Goal: Task Accomplishment & Management: Manage account settings

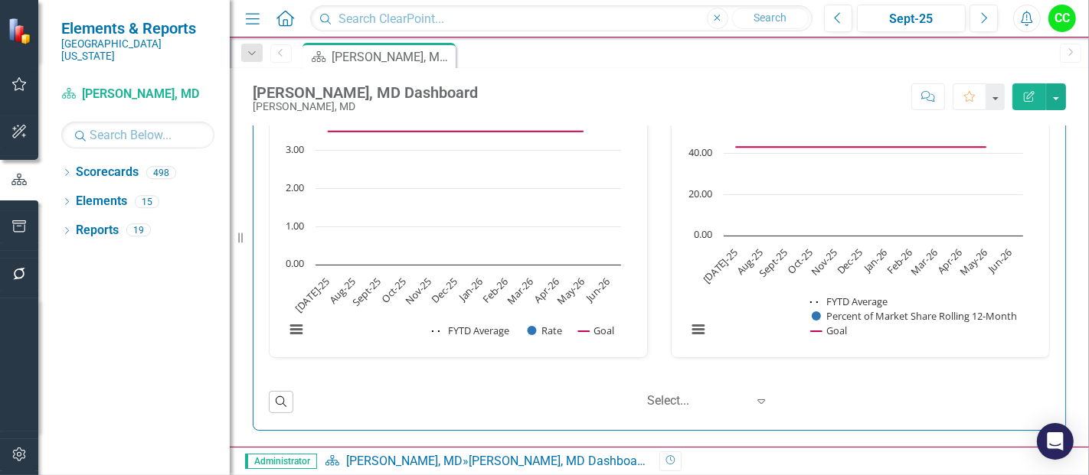
scroll to position [2531, 0]
click at [71, 168] on div "Dropdown" at bounding box center [66, 174] width 11 height 13
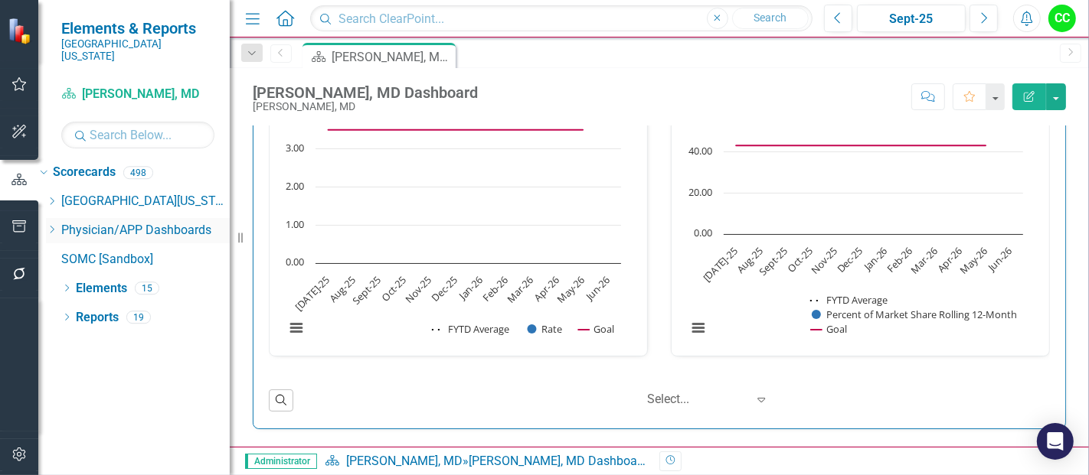
click at [57, 225] on icon "Dropdown" at bounding box center [51, 229] width 11 height 9
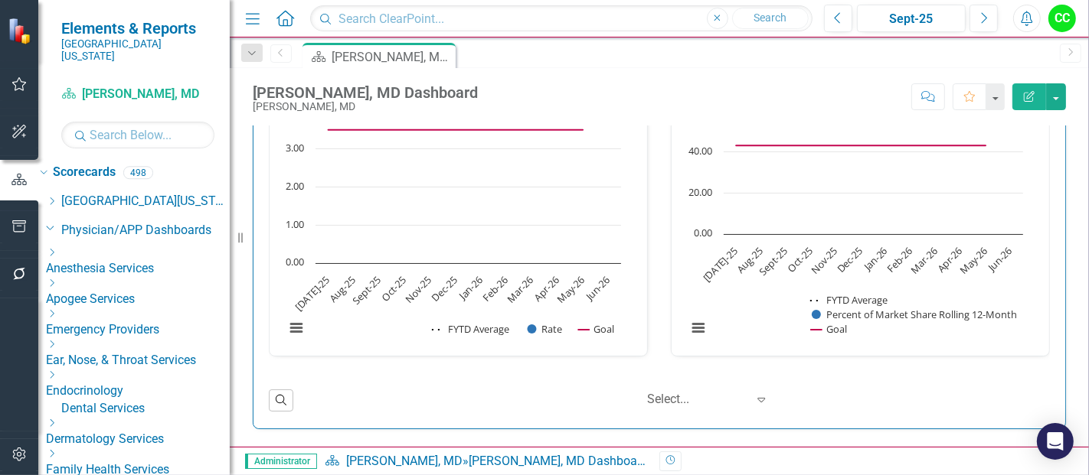
click at [57, 279] on icon "Dropdown" at bounding box center [51, 283] width 11 height 9
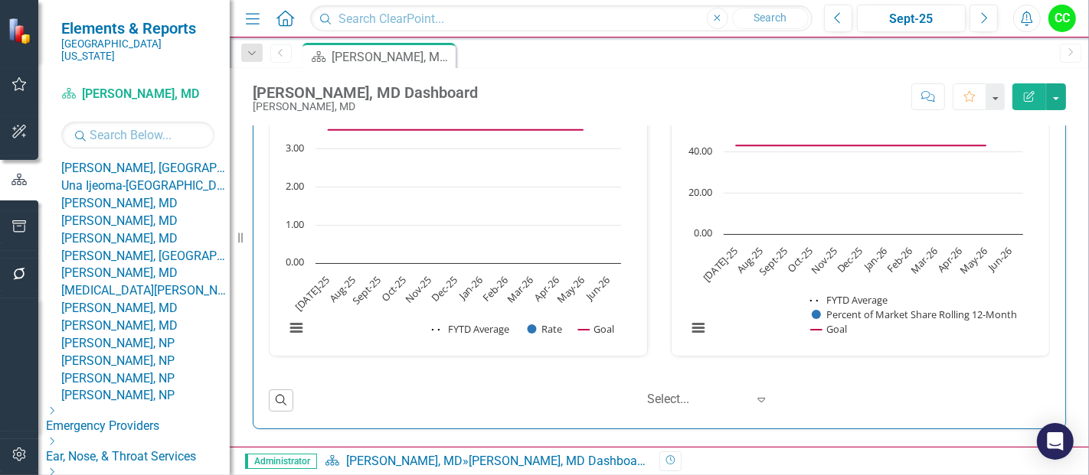
scroll to position [306, 0]
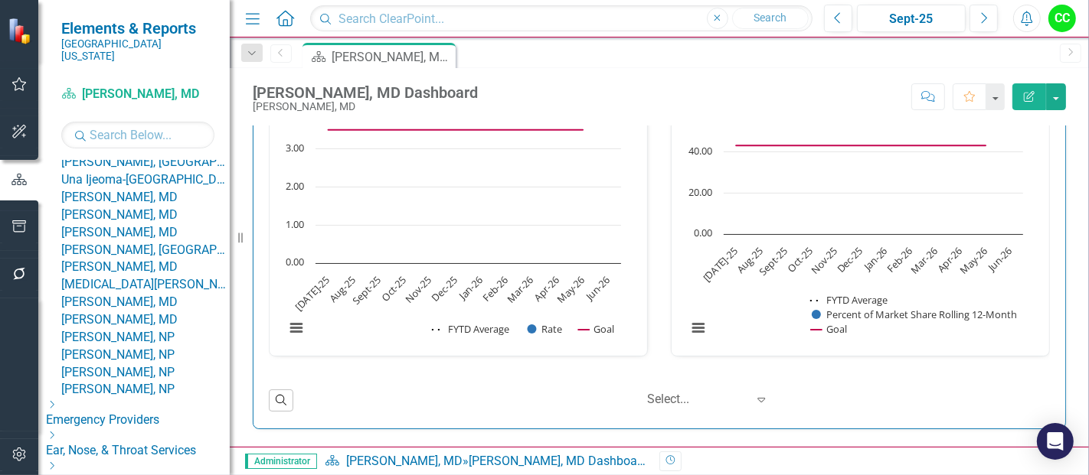
click at [168, 172] on link "[PERSON_NAME], [GEOGRAPHIC_DATA]" at bounding box center [145, 163] width 168 height 18
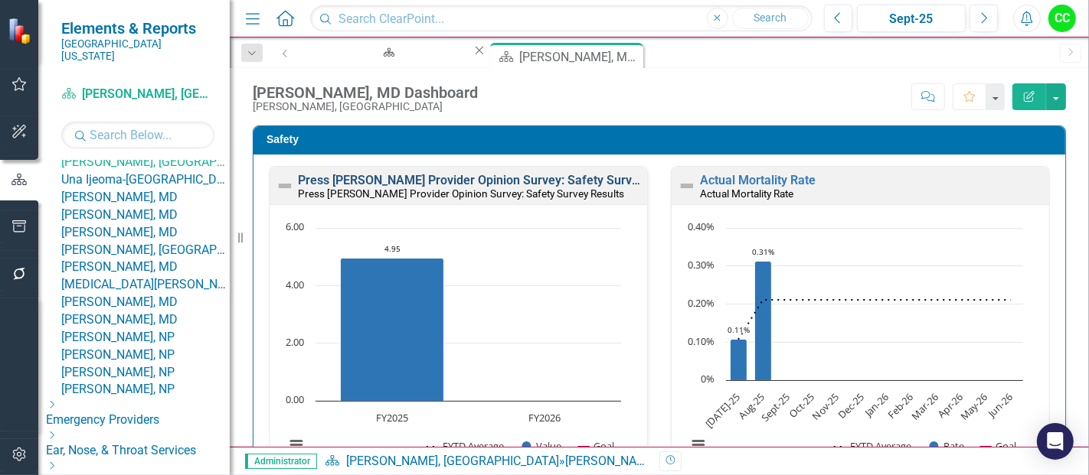
click at [495, 181] on link "Press [PERSON_NAME] Provider Opinion Survey: Safety Survey Results" at bounding box center [493, 180] width 390 height 15
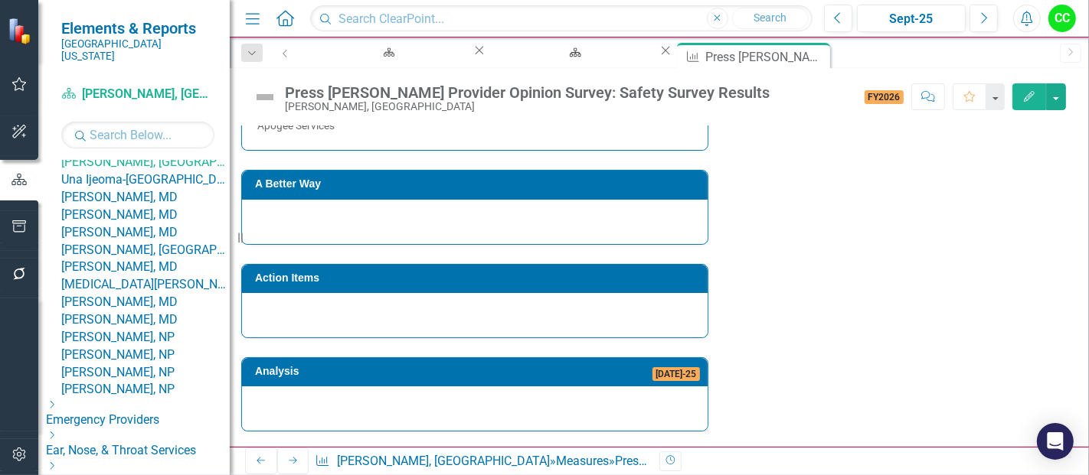
scroll to position [945, 0]
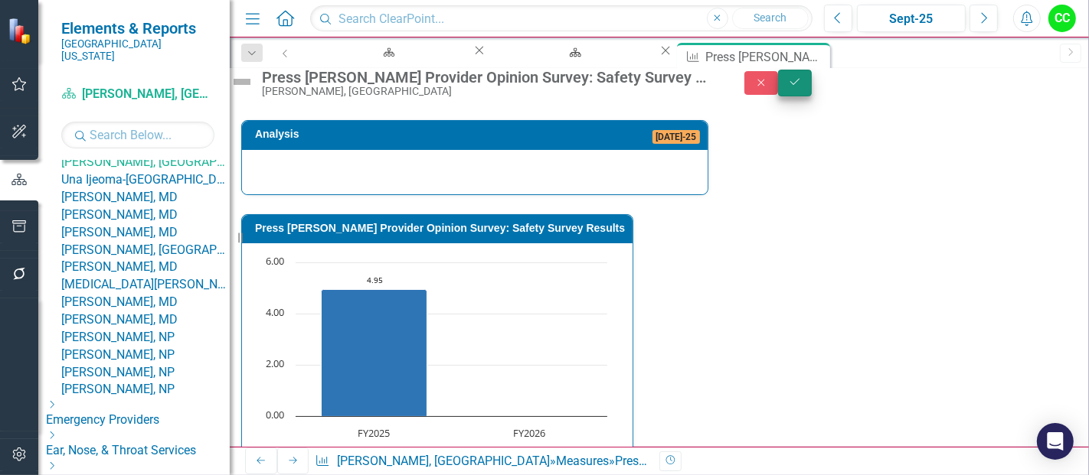
type textarea "5"
click at [802, 87] on icon "Save" at bounding box center [795, 82] width 14 height 11
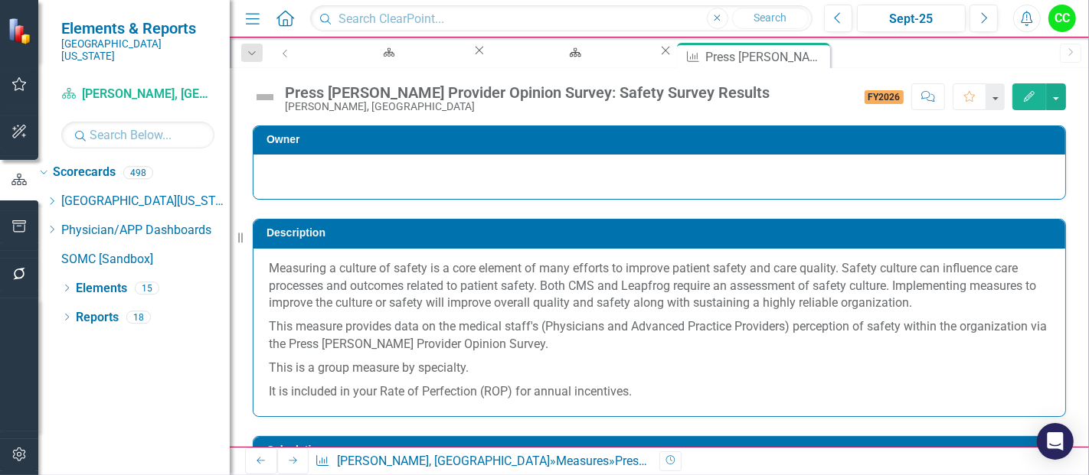
scroll to position [0, 0]
click at [810, 52] on icon "Close" at bounding box center [817, 55] width 15 height 12
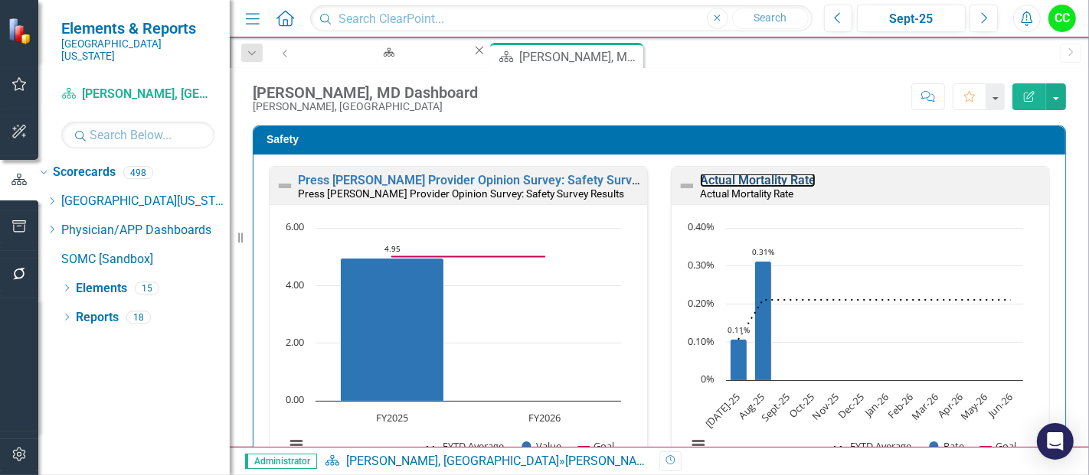
drag, startPoint x: 758, startPoint y: 52, endPoint x: 776, endPoint y: 180, distance: 129.1
click at [776, 180] on link "Actual Mortality Rate" at bounding box center [758, 180] width 116 height 15
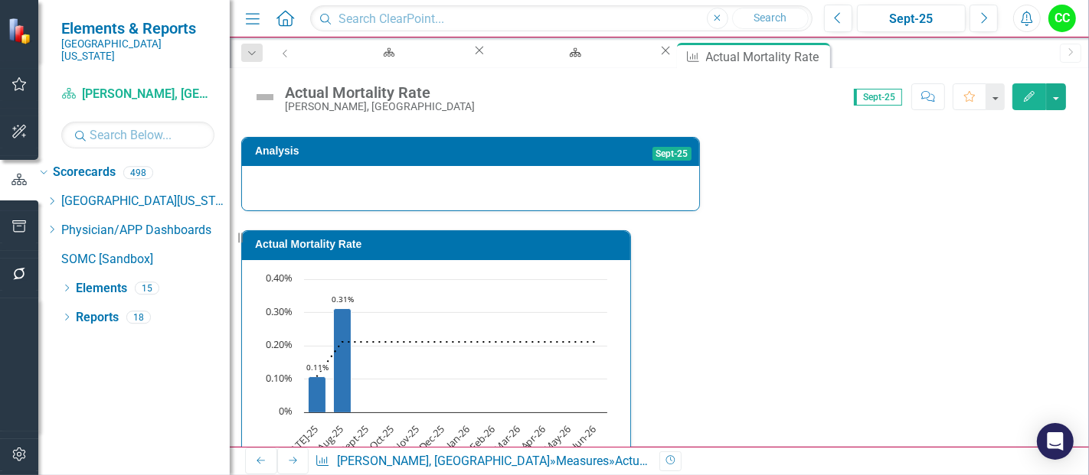
scroll to position [337, 0]
drag, startPoint x: 899, startPoint y: 321, endPoint x: 898, endPoint y: 371, distance: 49.8
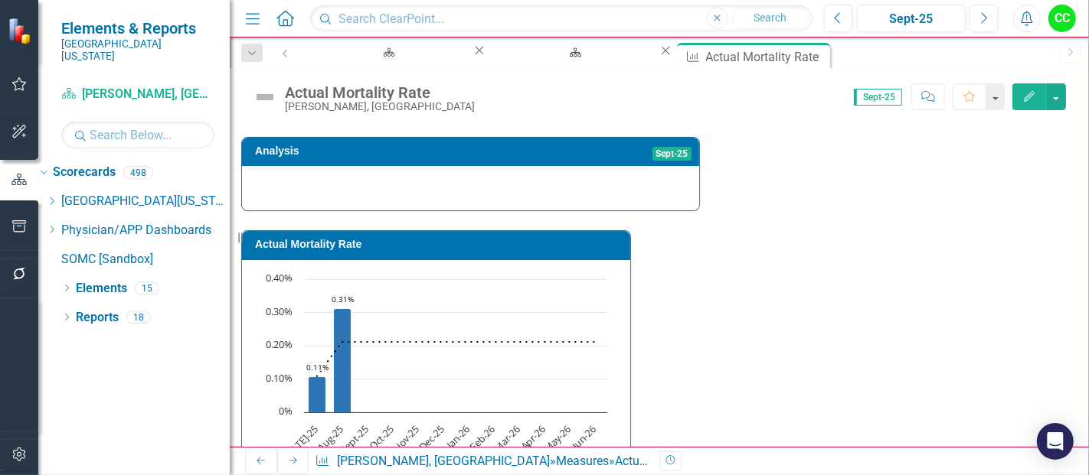
drag, startPoint x: 890, startPoint y: 379, endPoint x: 903, endPoint y: 425, distance: 47.7
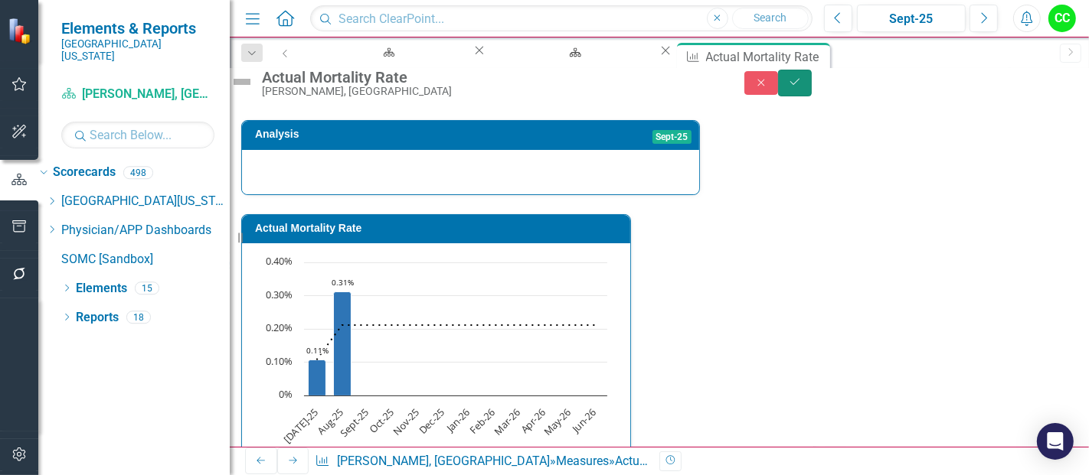
click at [812, 87] on button "Save" at bounding box center [795, 83] width 34 height 27
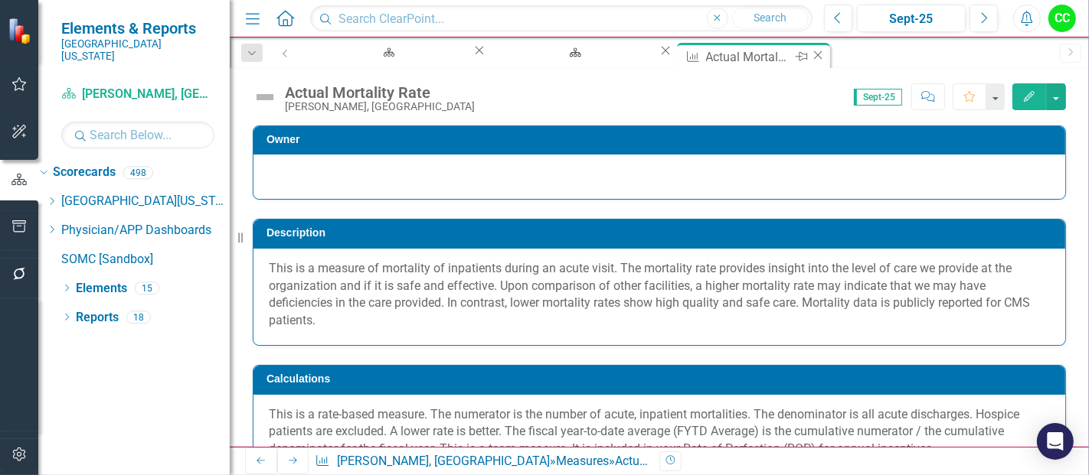
click at [810, 56] on icon "Close" at bounding box center [817, 55] width 15 height 12
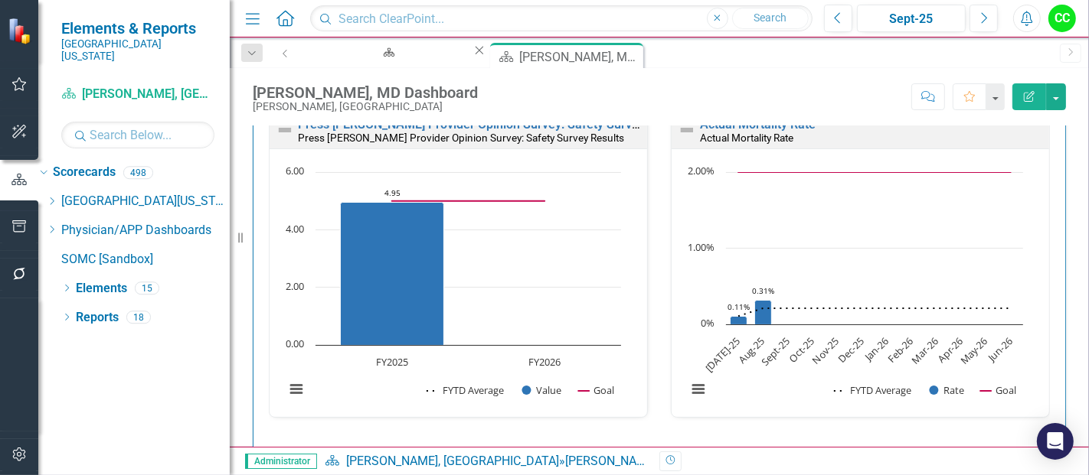
scroll to position [369, 0]
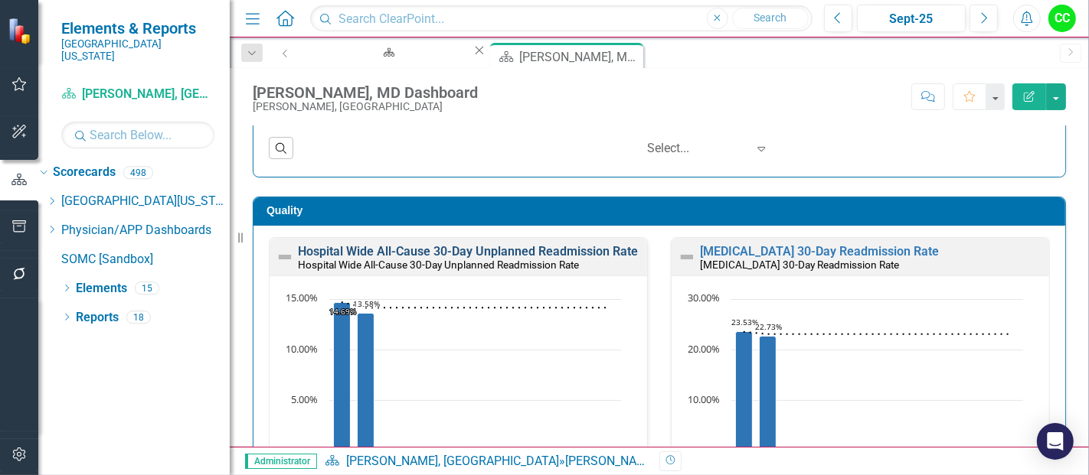
click at [551, 253] on link "Hospital Wide All-Cause 30-Day Unplanned Readmission Rate" at bounding box center [468, 251] width 340 height 15
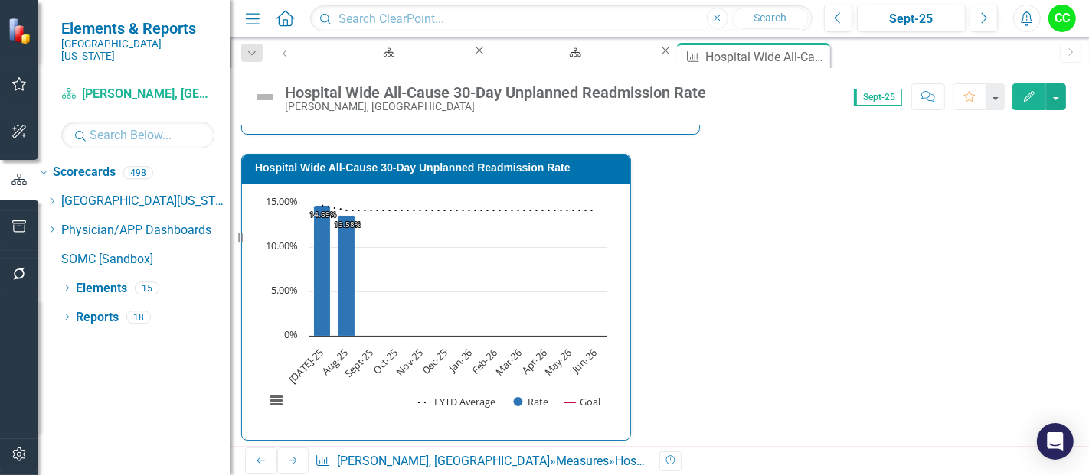
scroll to position [527, 0]
drag, startPoint x: 900, startPoint y: 210, endPoint x: 892, endPoint y: 287, distance: 77.8
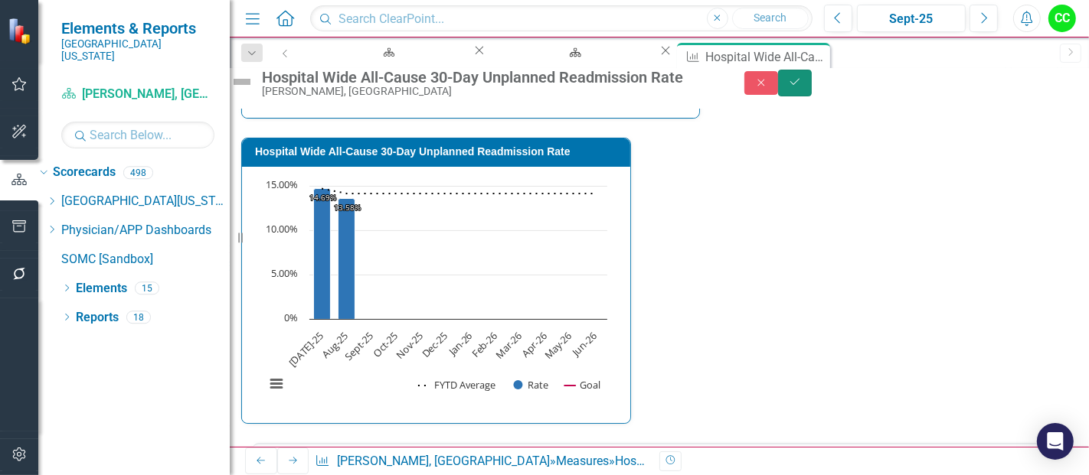
click at [802, 86] on icon "Save" at bounding box center [795, 82] width 14 height 11
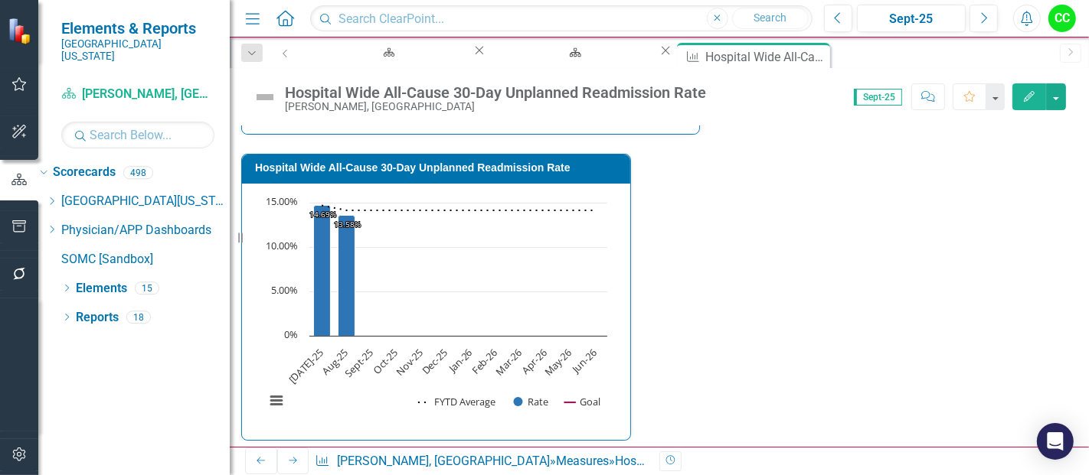
scroll to position [588, 0]
drag, startPoint x: 897, startPoint y: 210, endPoint x: 892, endPoint y: 237, distance: 27.9
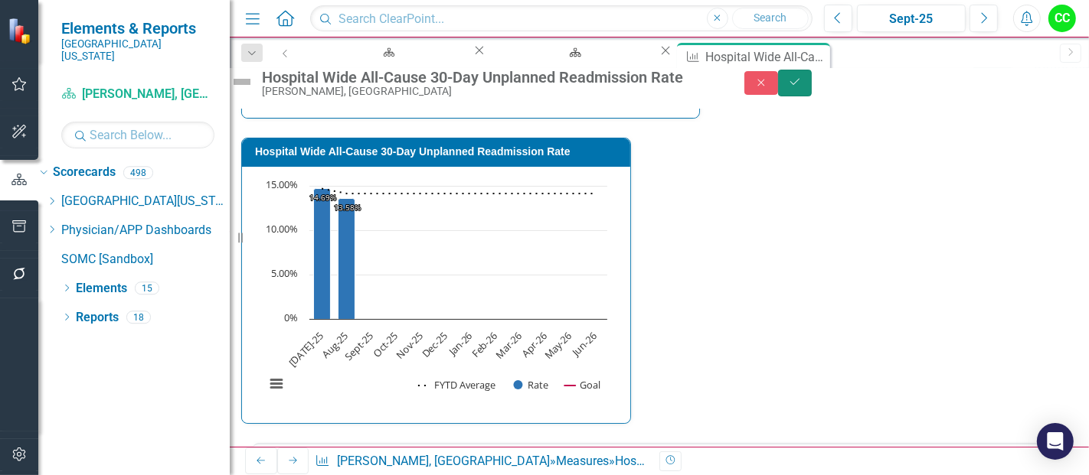
click at [802, 86] on icon "Save" at bounding box center [795, 82] width 14 height 11
